Goal: Task Accomplishment & Management: Use online tool/utility

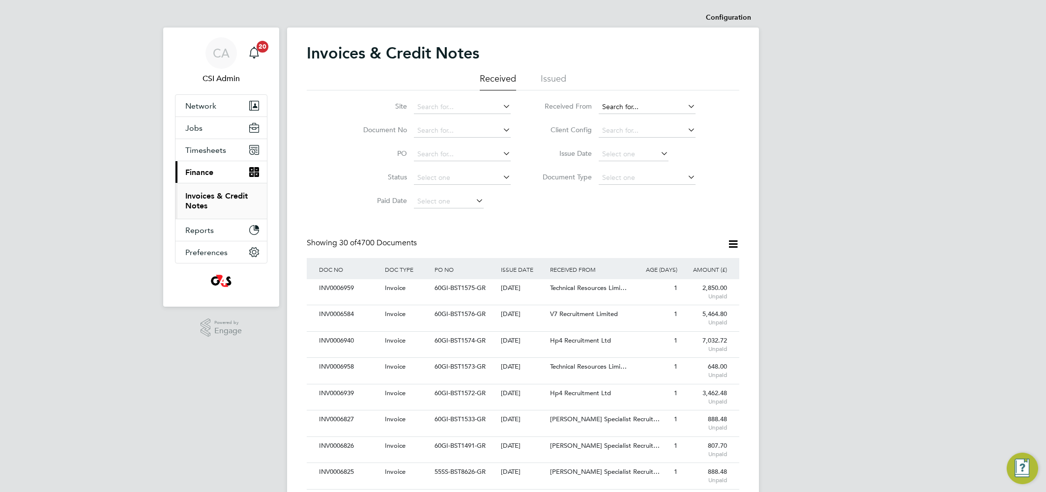
click at [627, 108] on input at bounding box center [647, 107] width 97 height 14
click at [624, 116] on li "Ree d Specialist Recruitment Limited" at bounding box center [658, 120] width 121 height 13
type input "[PERSON_NAME] Specialist Recruitment Limited"
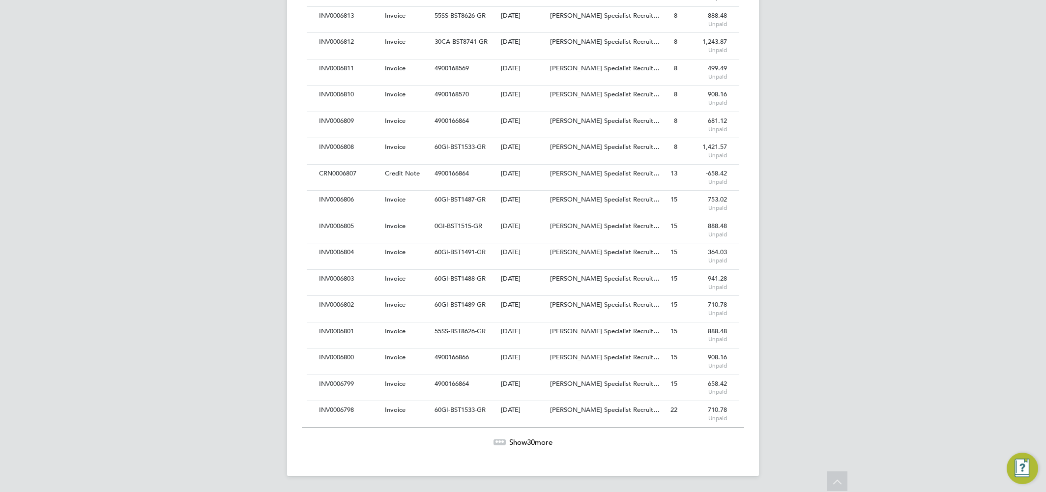
click at [532, 444] on span "30" at bounding box center [531, 441] width 8 height 9
click at [543, 441] on span "Show 30 more" at bounding box center [530, 441] width 43 height 9
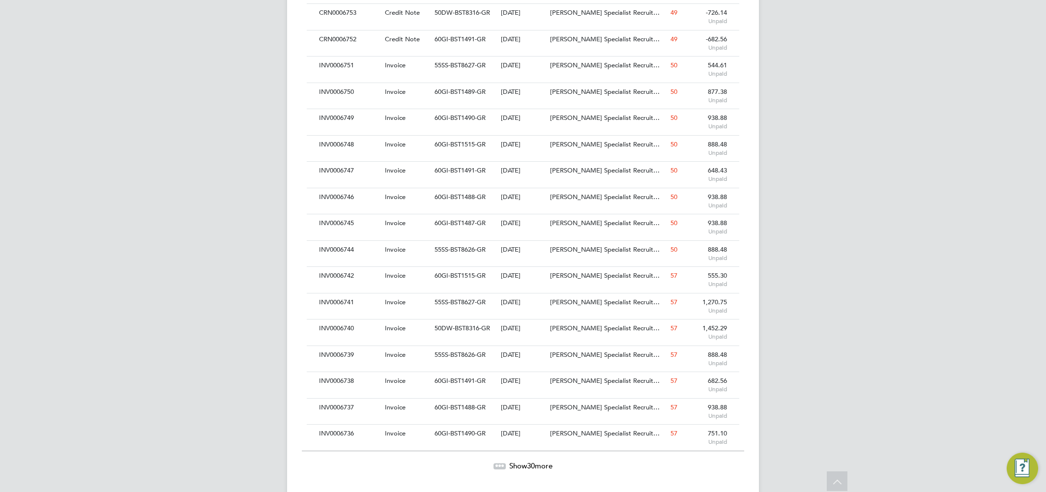
scroll to position [2218, 0]
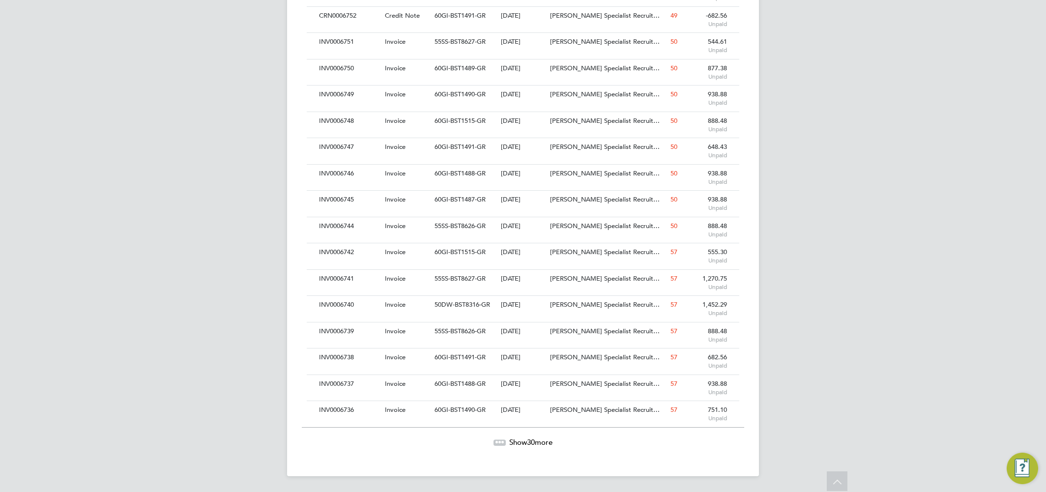
click at [498, 444] on div at bounding box center [500, 442] width 12 height 6
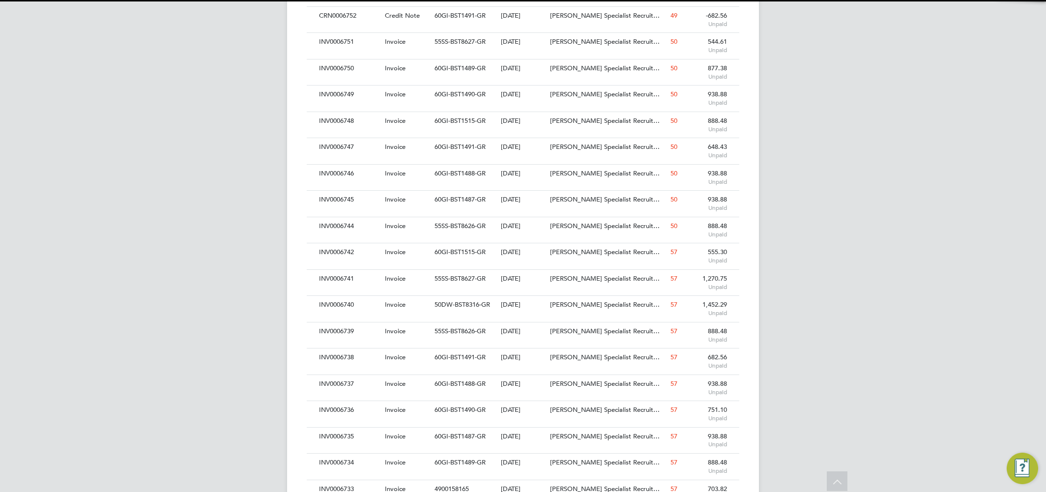
scroll to position [19, 67]
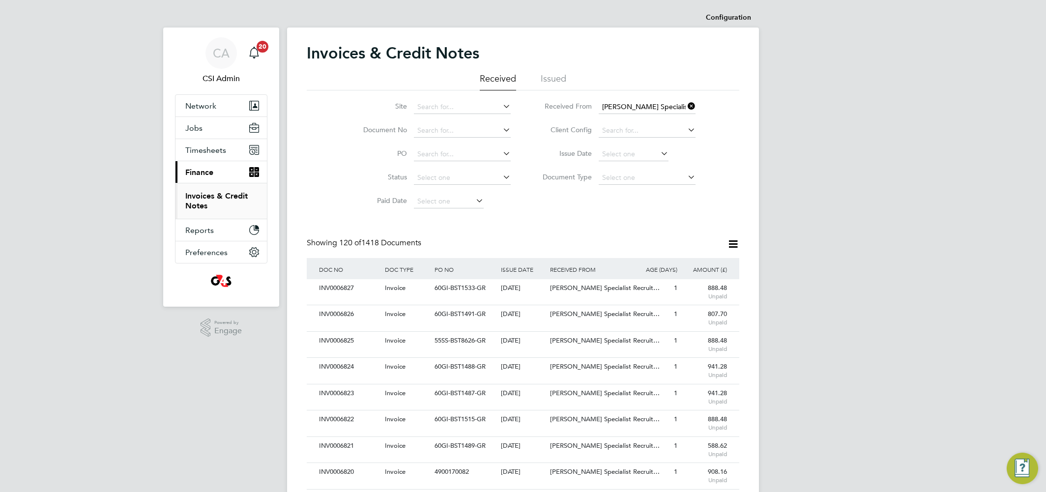
click at [686, 103] on icon at bounding box center [686, 106] width 0 height 14
click at [686, 105] on icon at bounding box center [686, 106] width 0 height 14
click at [635, 121] on li "[PERSON_NAME] Specialist Recruitment Limited" at bounding box center [677, 120] width 159 height 13
type input "[PERSON_NAME] Specialist Recruitment Limited"
click at [318, 192] on div "Site Document No PO Status Paid Date Issued To Received From [PERSON_NAME] Spec…" at bounding box center [523, 151] width 433 height 123
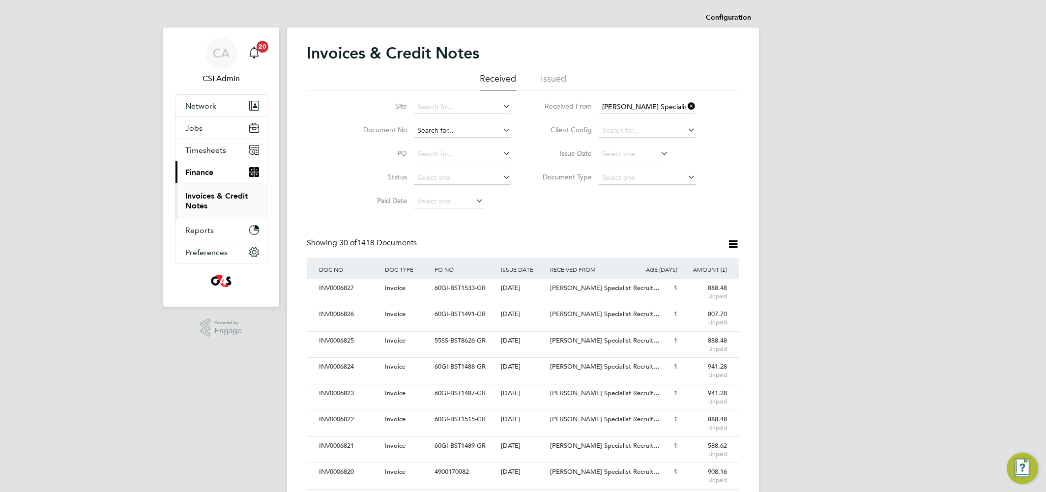
click at [450, 129] on input at bounding box center [462, 131] width 97 height 14
type input "CRN0000005"
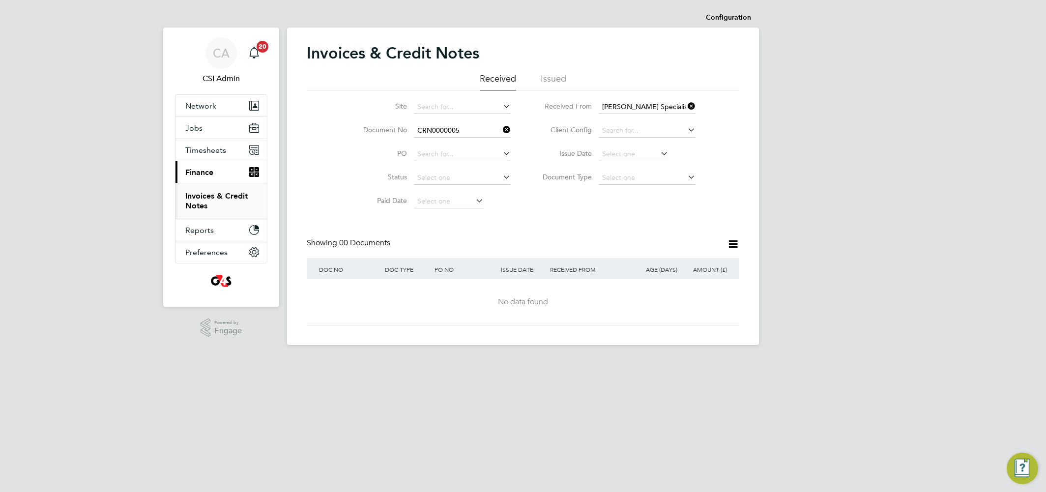
click at [512, 129] on li "Document No CRN0000005" at bounding box center [430, 131] width 185 height 24
click at [501, 130] on icon at bounding box center [501, 130] width 0 height 14
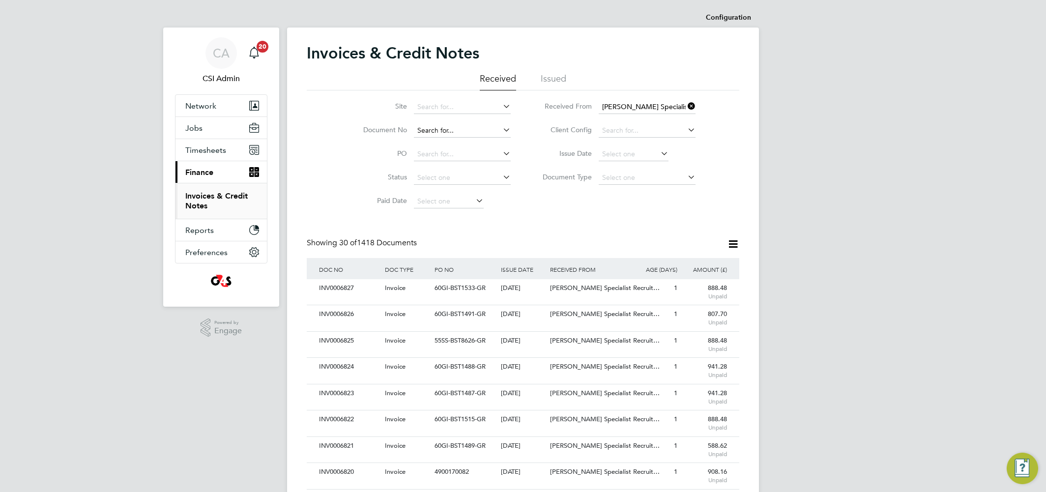
click at [437, 126] on input at bounding box center [462, 131] width 97 height 14
type input "INV0006738"
click at [474, 145] on li "INV0006738" at bounding box center [462, 144] width 98 height 13
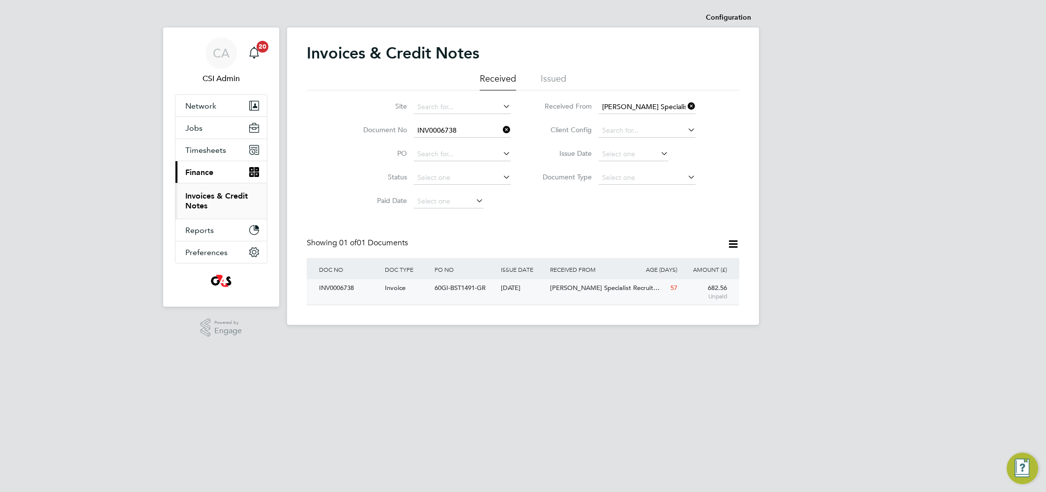
click at [463, 292] on div "60GI-BST1491-GR" at bounding box center [465, 288] width 66 height 18
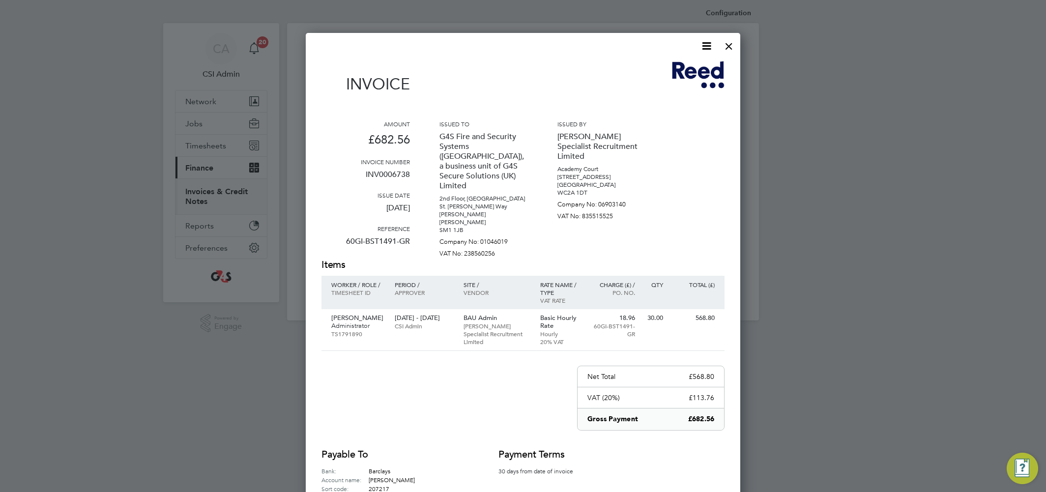
click at [730, 46] on div at bounding box center [729, 44] width 18 height 18
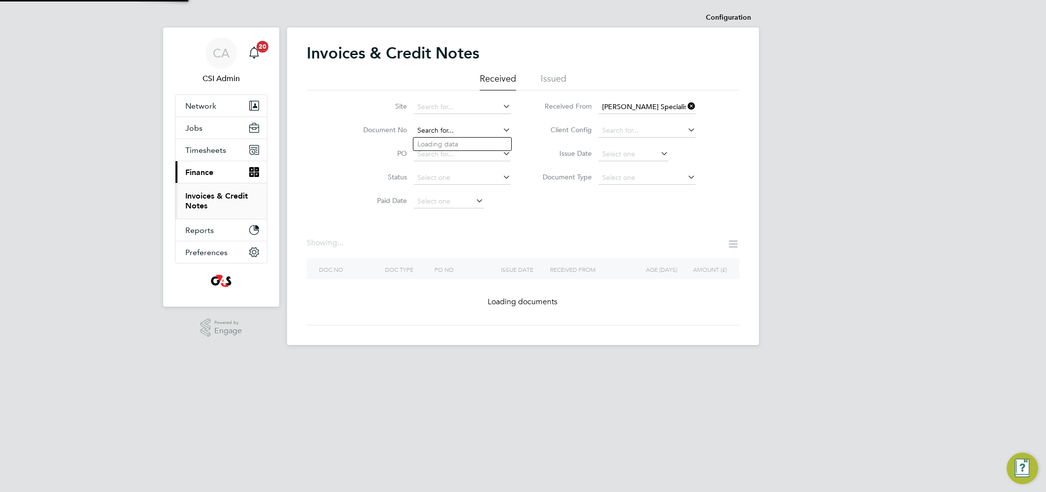
click at [464, 131] on input at bounding box center [462, 131] width 97 height 14
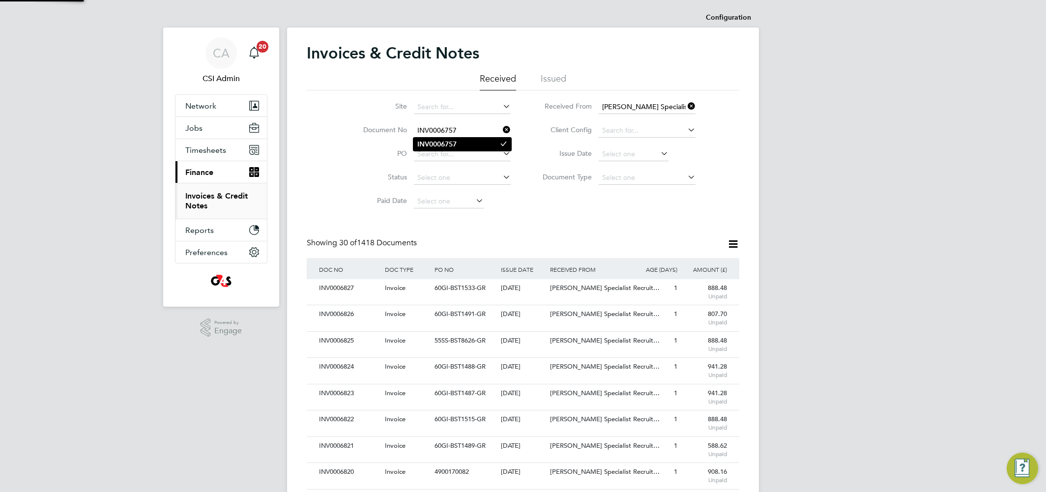
type input "INV0006757"
click at [462, 142] on li "INV0006757" at bounding box center [462, 144] width 98 height 13
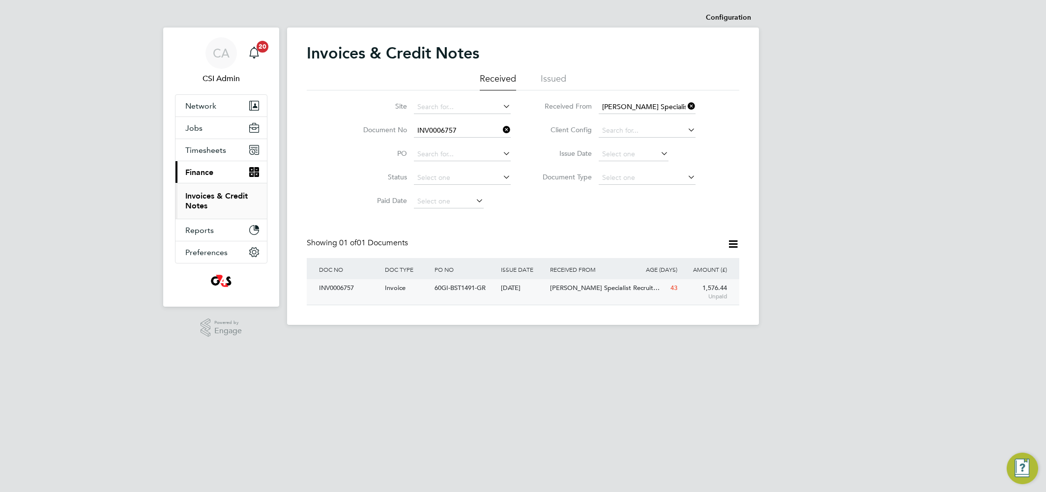
click at [581, 292] on div "[PERSON_NAME] Specialist Recruit…" at bounding box center [589, 288] width 83 height 18
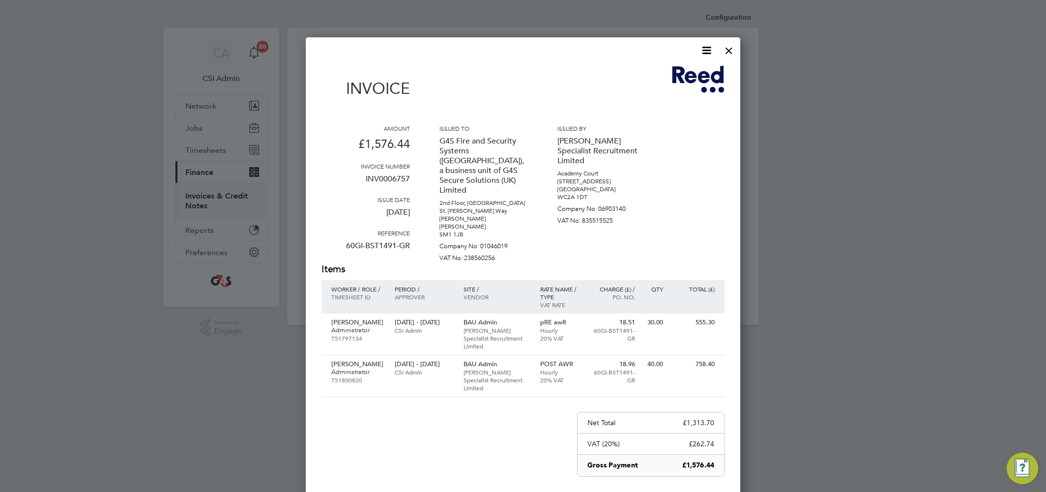
click at [709, 46] on icon at bounding box center [706, 50] width 12 height 12
click at [731, 53] on div at bounding box center [729, 48] width 18 height 18
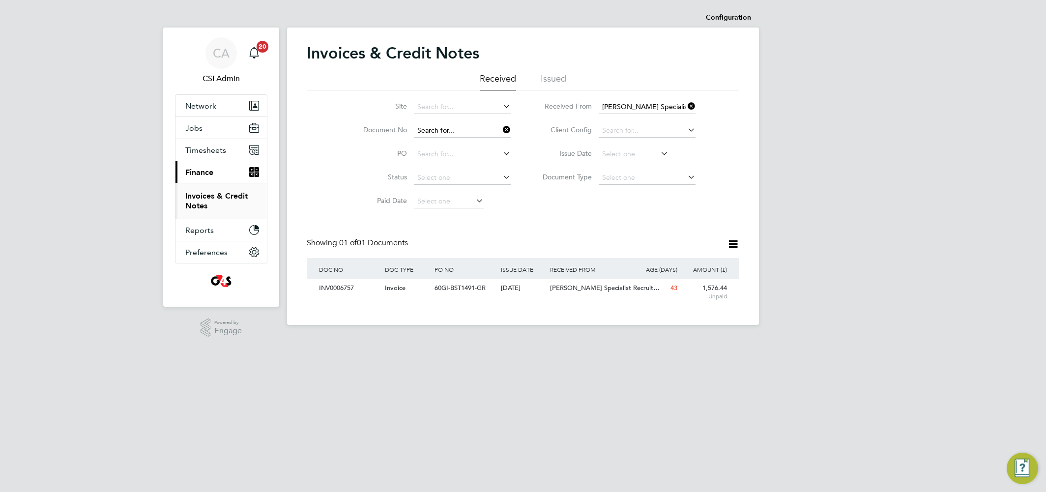
click at [467, 130] on input at bounding box center [462, 131] width 97 height 14
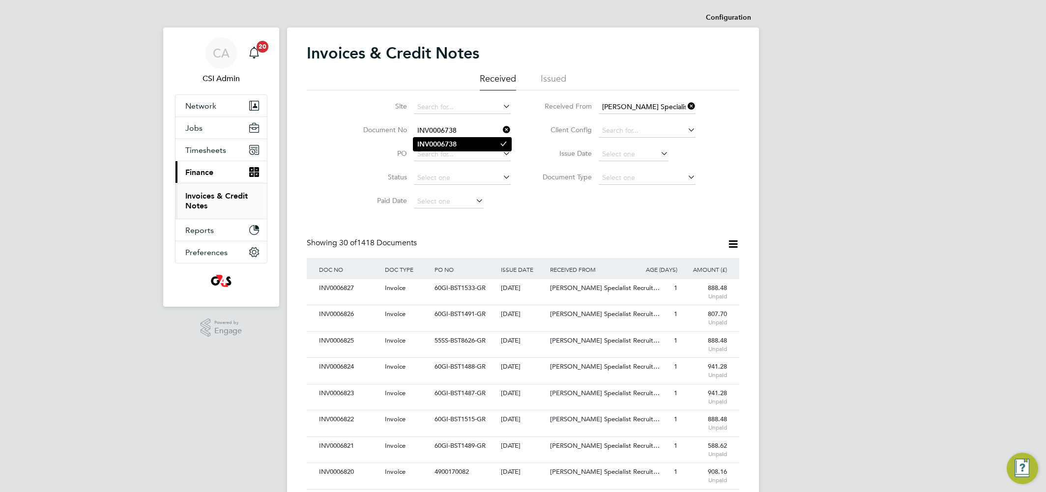
type input "INV0006738"
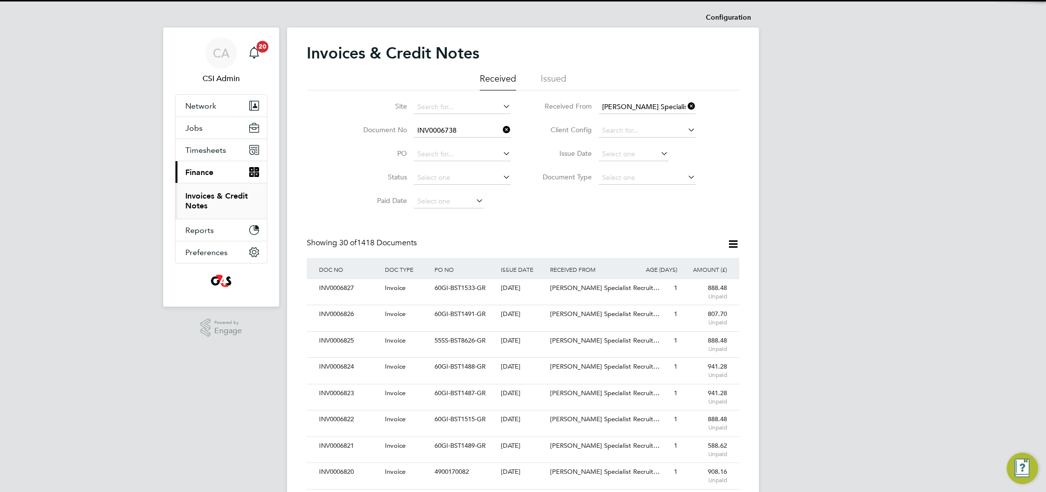
click at [466, 139] on li "INV0006738" at bounding box center [462, 144] width 98 height 13
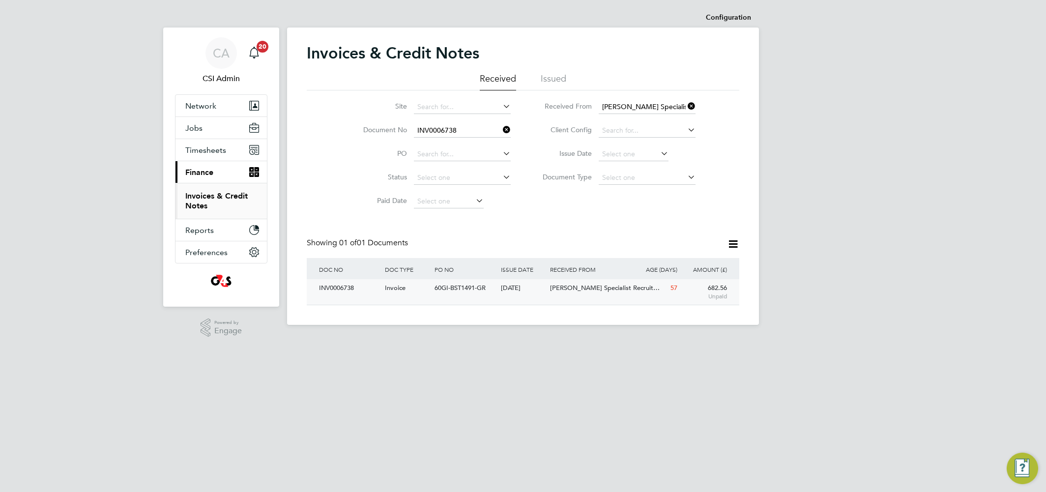
click at [462, 289] on span "60GI-BST1491-GR" at bounding box center [460, 288] width 51 height 8
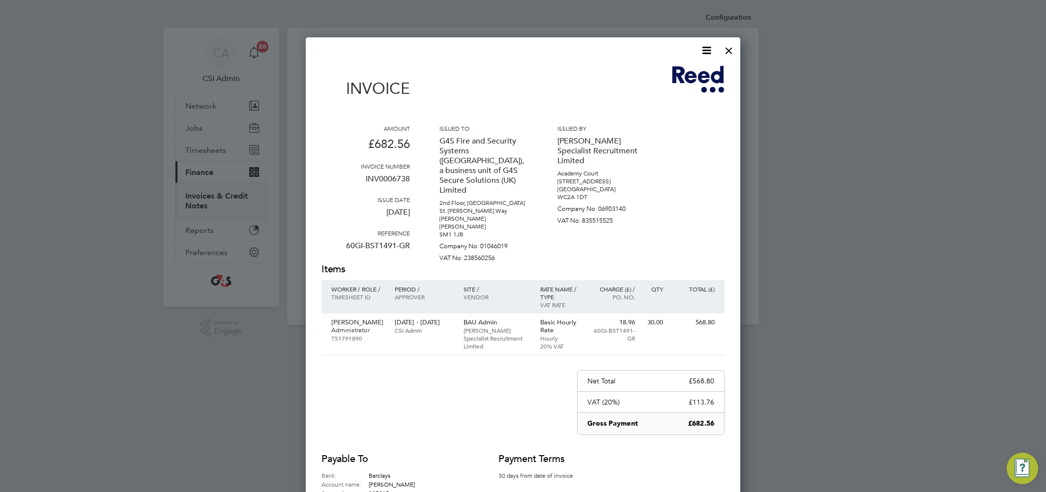
click at [707, 49] on icon at bounding box center [706, 50] width 12 height 12
click at [484, 238] on p "Company No: 01046019" at bounding box center [483, 244] width 88 height 12
click at [729, 53] on div at bounding box center [729, 48] width 18 height 18
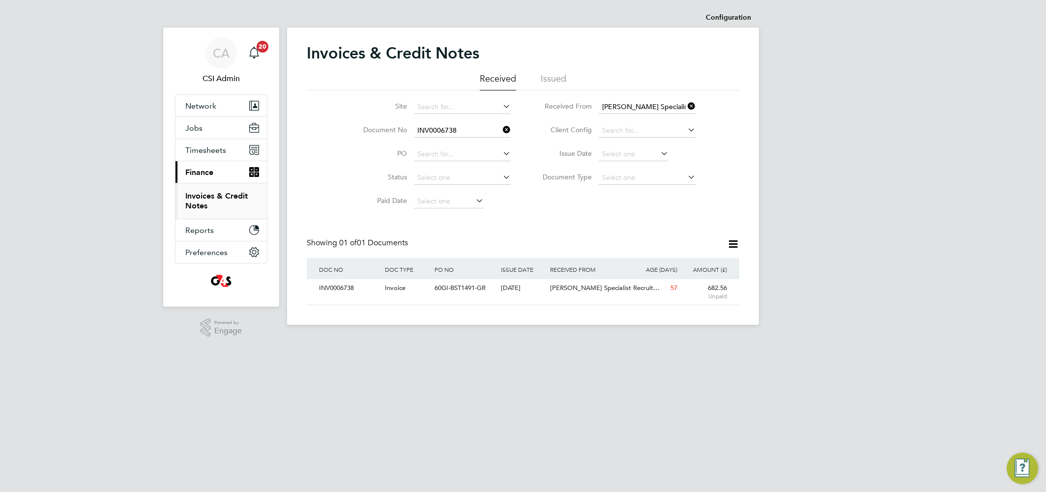
click at [734, 254] on div "Showing 01 of 01 Documents" at bounding box center [523, 248] width 433 height 20
click at [734, 241] on icon at bounding box center [733, 244] width 12 height 12
